Goal: Information Seeking & Learning: Learn about a topic

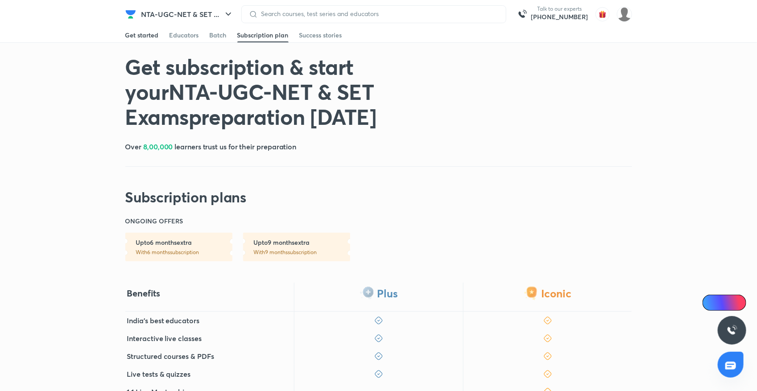
click at [152, 34] on div "Get started" at bounding box center [141, 35] width 33 height 9
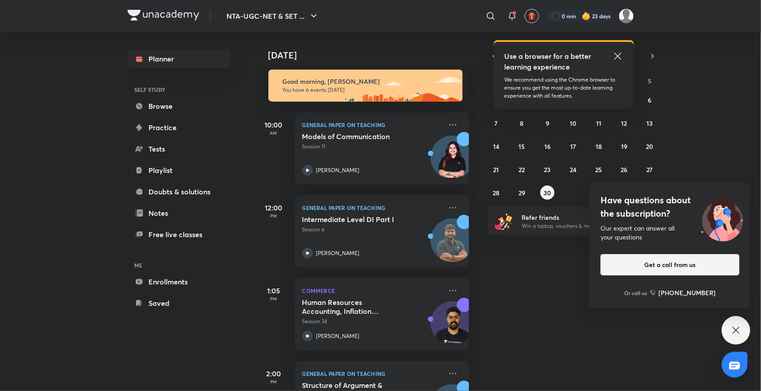
click at [618, 54] on icon at bounding box center [618, 56] width 11 height 11
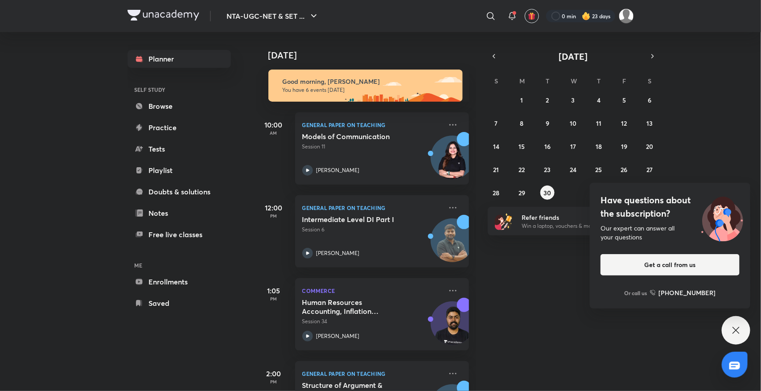
click at [739, 329] on icon at bounding box center [736, 330] width 11 height 11
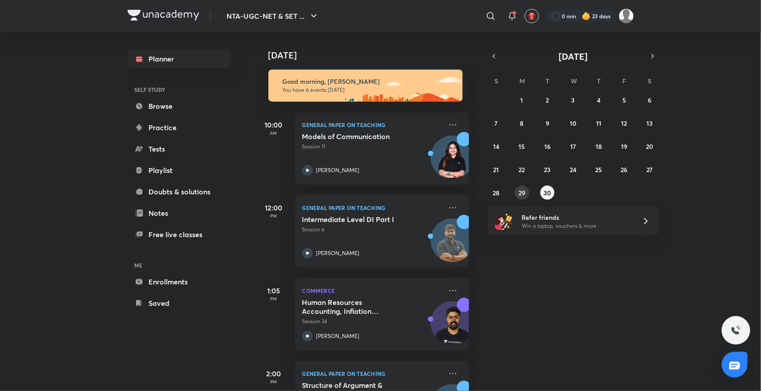
click at [527, 193] on button "29" at bounding box center [522, 193] width 14 height 14
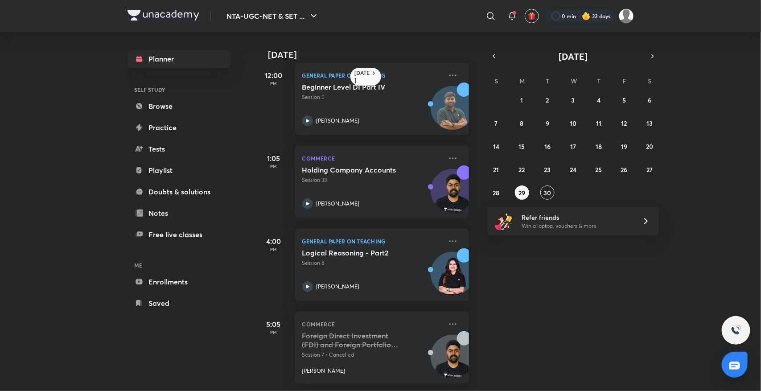
scroll to position [99, 0]
click at [309, 116] on icon at bounding box center [307, 121] width 11 height 11
click at [549, 192] on abbr "30" at bounding box center [548, 193] width 8 height 8
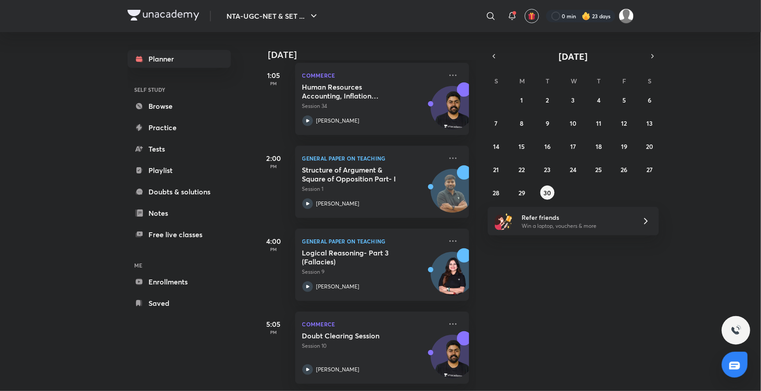
scroll to position [223, 0]
drag, startPoint x: 463, startPoint y: 271, endPoint x: 464, endPoint y: 121, distance: 149.9
click at [464, 121] on div "[DATE] Good morning, [PERSON_NAME] You have 6 events [DATE] 10:00 AM General Pa…" at bounding box center [366, 211] width 220 height 359
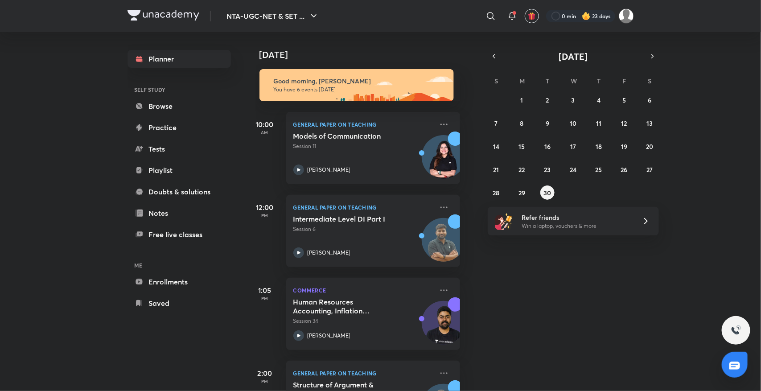
scroll to position [0, 9]
click at [522, 197] on button "29" at bounding box center [522, 193] width 14 height 14
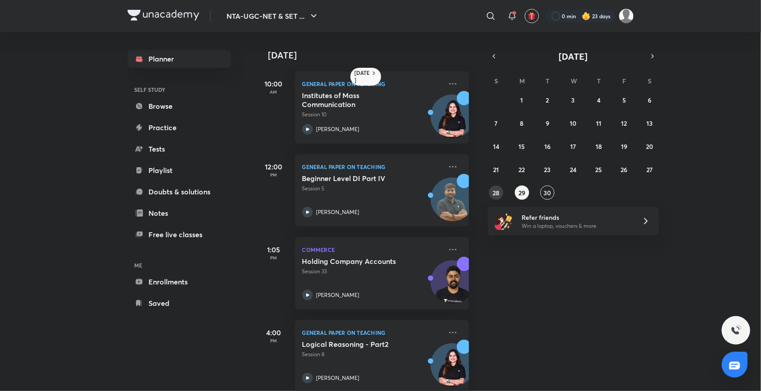
click at [494, 193] on abbr "28" at bounding box center [496, 193] width 7 height 8
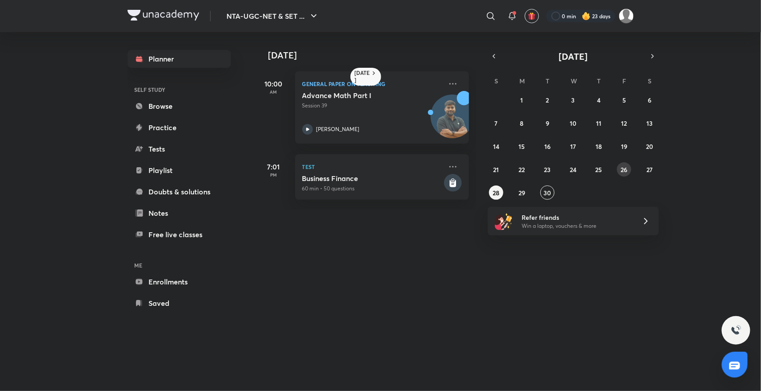
click at [621, 173] on button "26" at bounding box center [624, 169] width 14 height 14
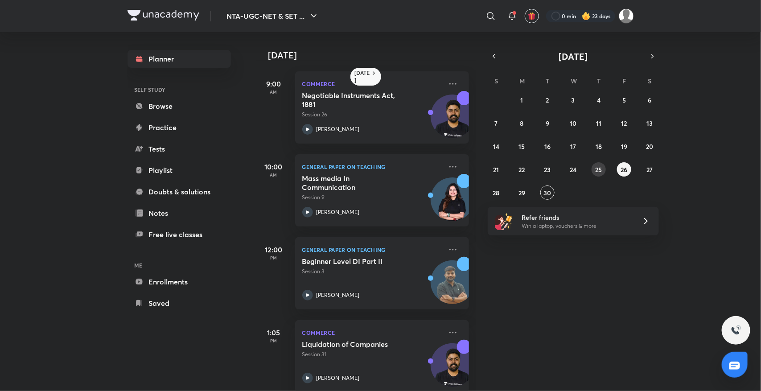
click at [594, 169] on button "25" at bounding box center [599, 169] width 14 height 14
click at [567, 170] on button "24" at bounding box center [573, 169] width 14 height 14
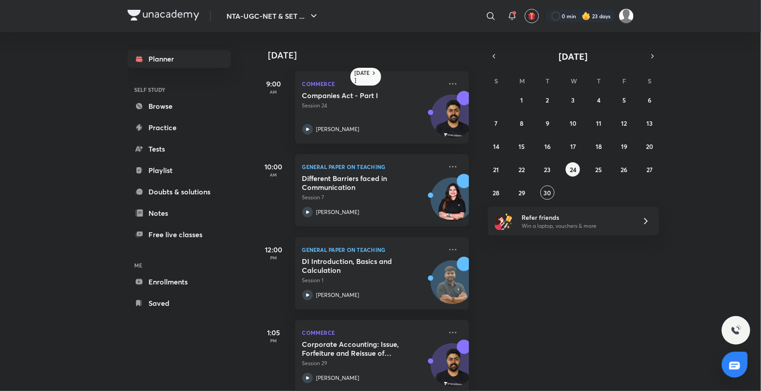
click at [327, 186] on h5 "Different Barriers faced in Communication" at bounding box center [357, 183] width 111 height 18
